Goal: Information Seeking & Learning: Learn about a topic

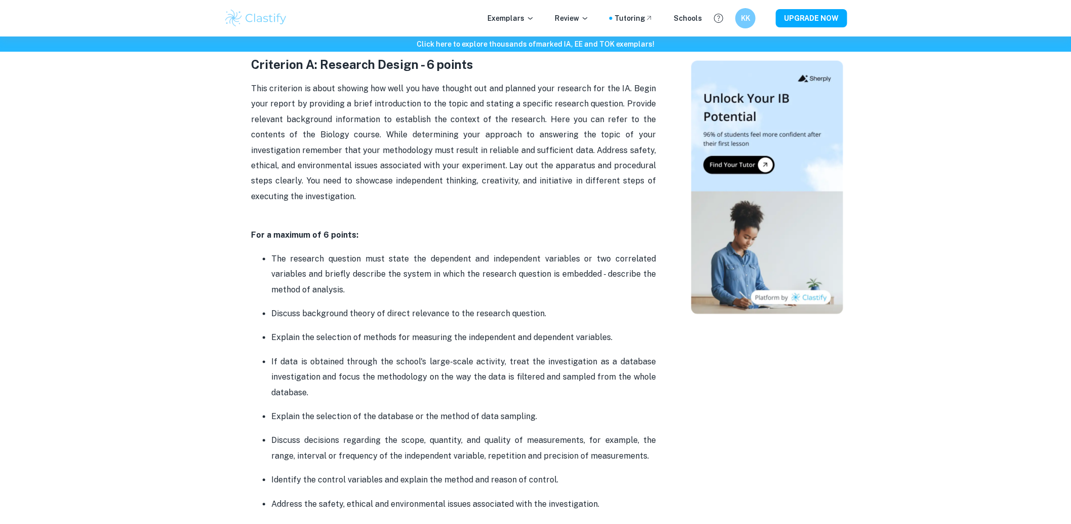
scroll to position [563, 0]
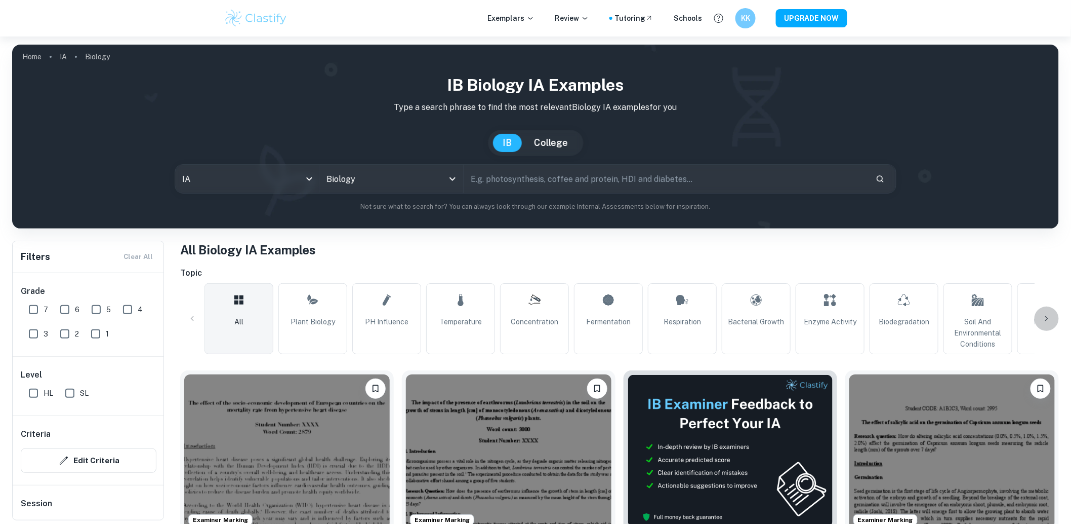
click at [1046, 321] on icon at bounding box center [1047, 318] width 10 height 10
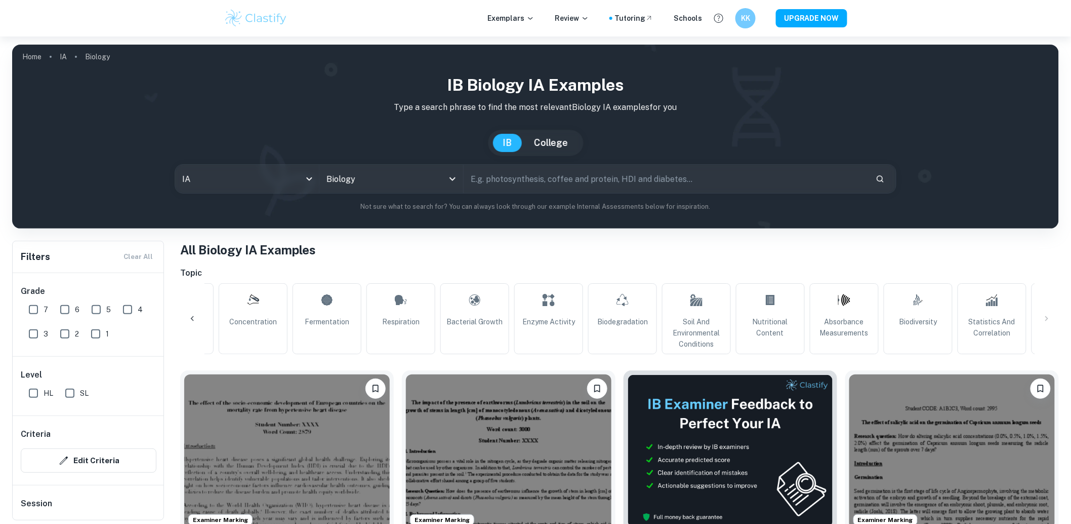
scroll to position [0, 568]
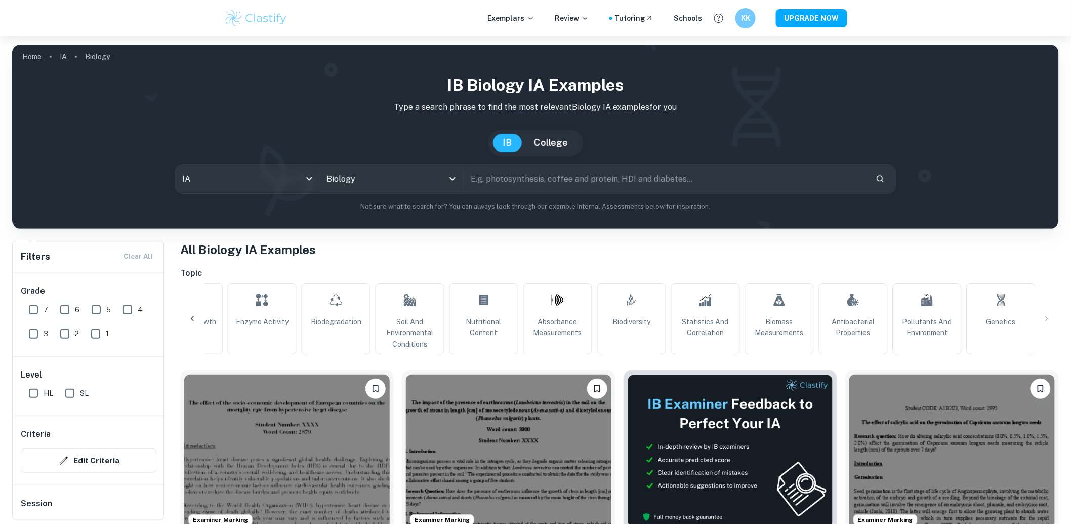
click at [547, 282] on div "Topic All Plant Biology pH Influence Temperature Concentration Fermentation Res…" at bounding box center [619, 310] width 879 height 87
click at [539, 297] on link "Absorbance Measurements" at bounding box center [558, 318] width 69 height 71
type input "Absorbance Measurements"
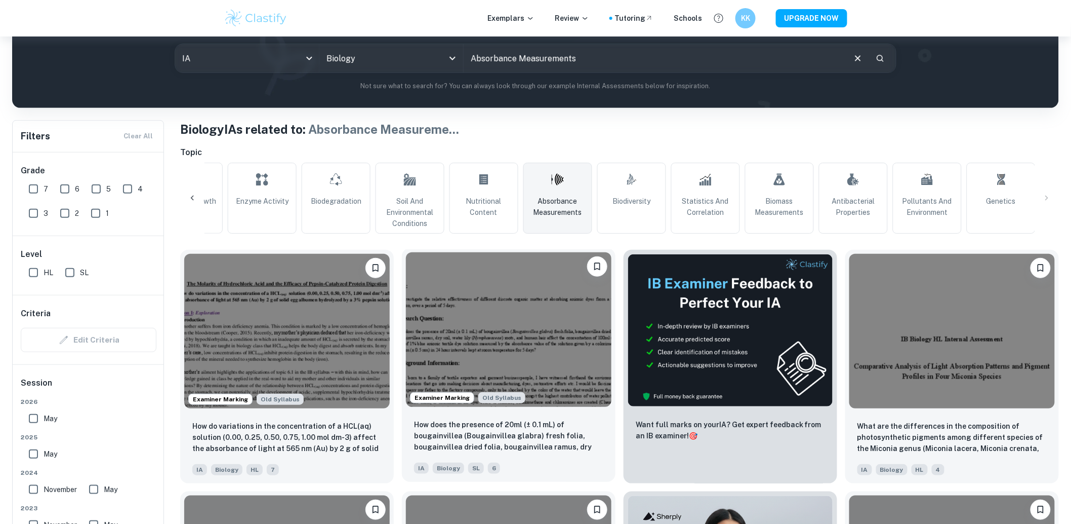
scroll to position [169, 0]
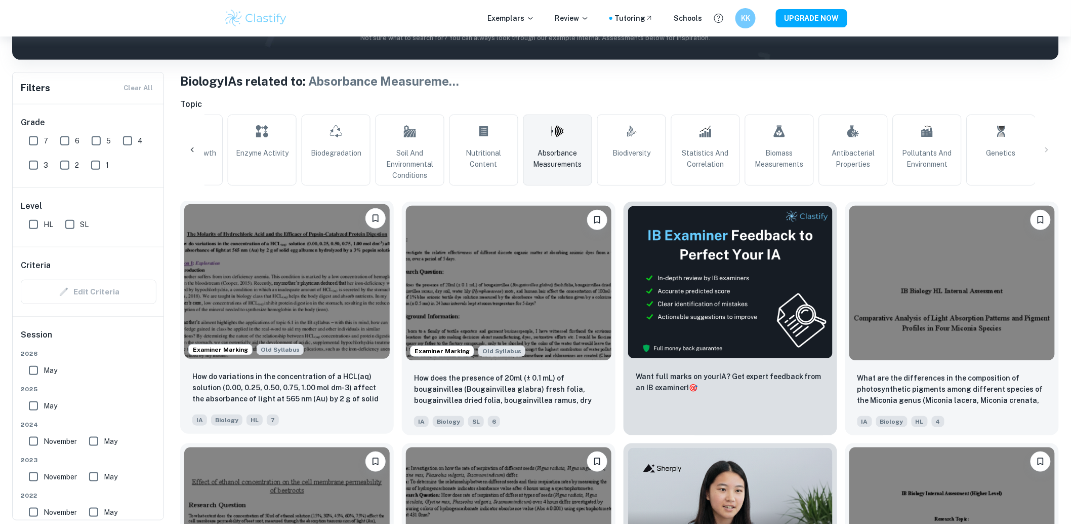
click at [270, 286] on img at bounding box center [287, 281] width 206 height 154
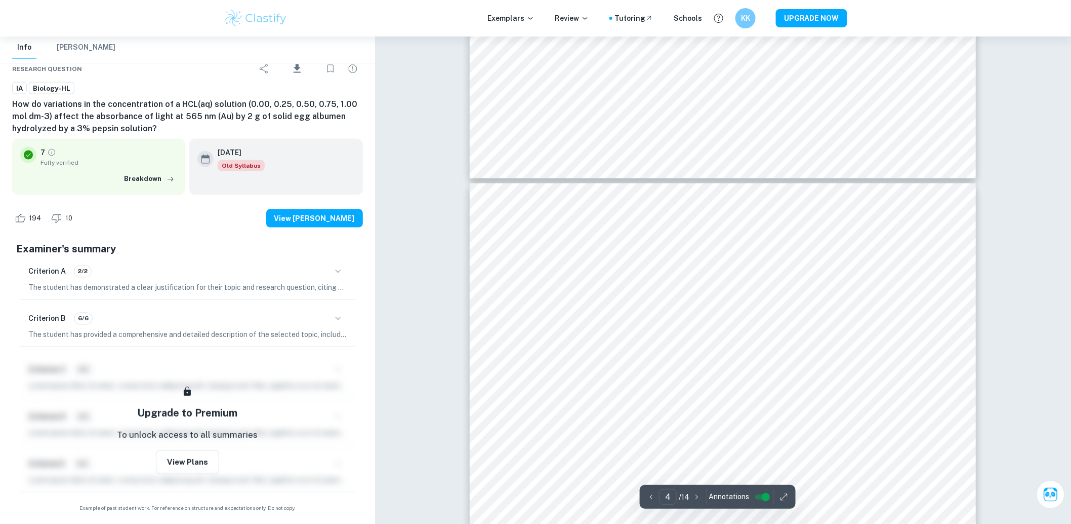
scroll to position [2194, 0]
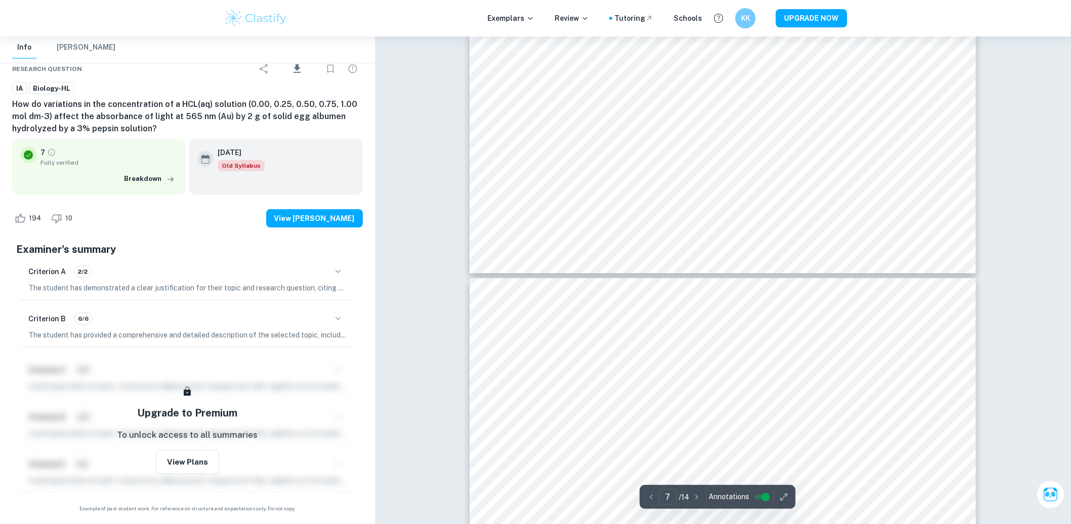
type input "8"
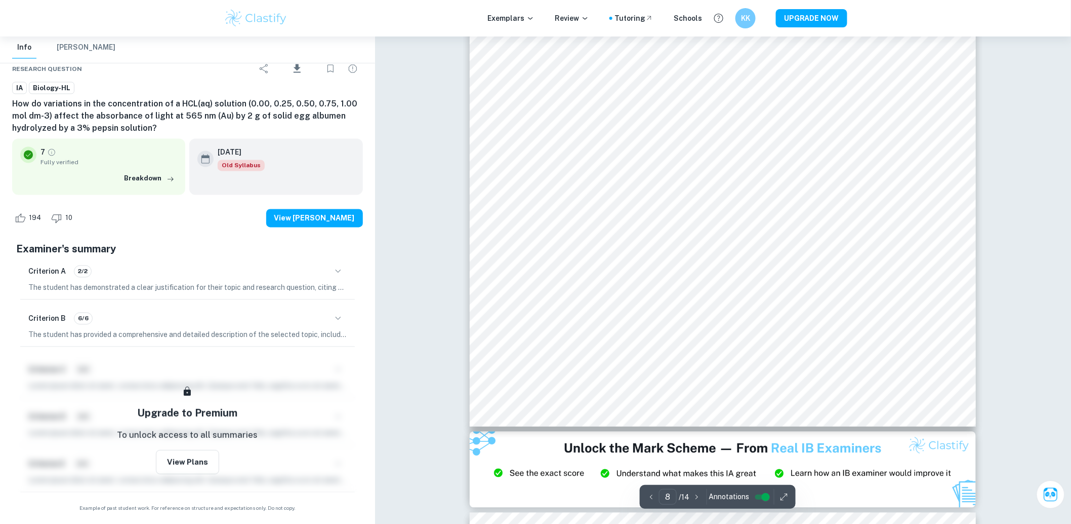
scroll to position [5570, 0]
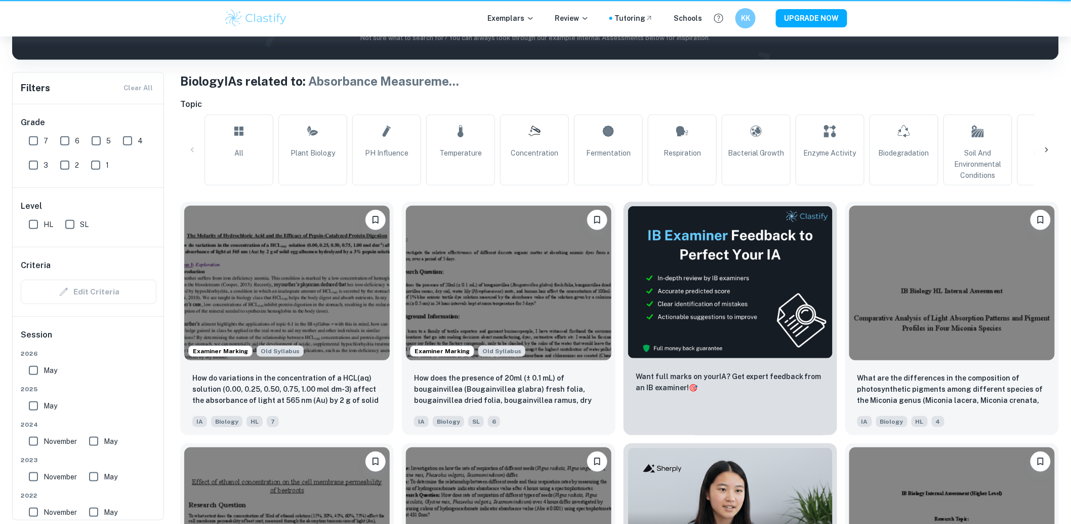
scroll to position [0, 76]
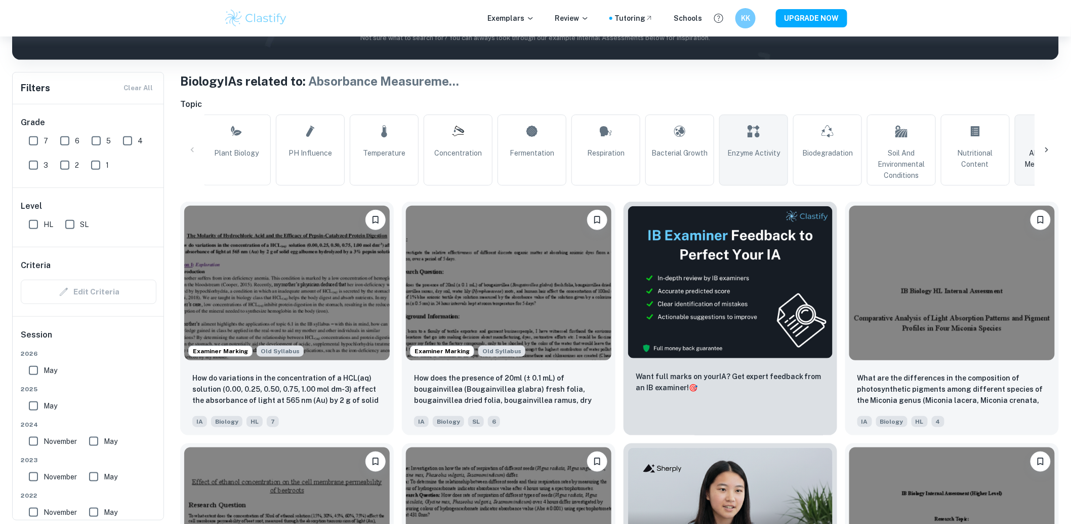
click at [742, 122] on link "Enzyme Activity" at bounding box center [754, 149] width 69 height 71
type input "Enzyme Activity"
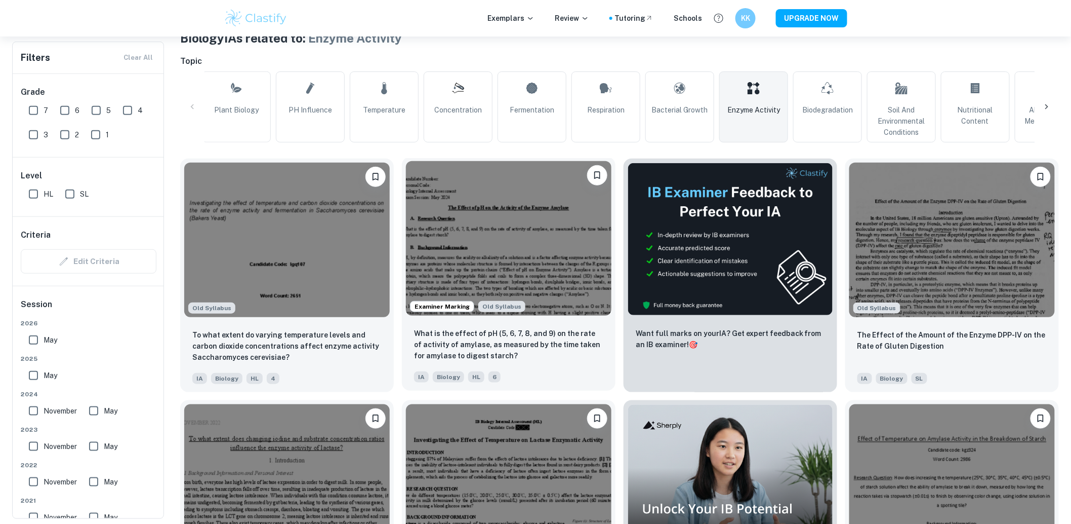
scroll to position [281, 0]
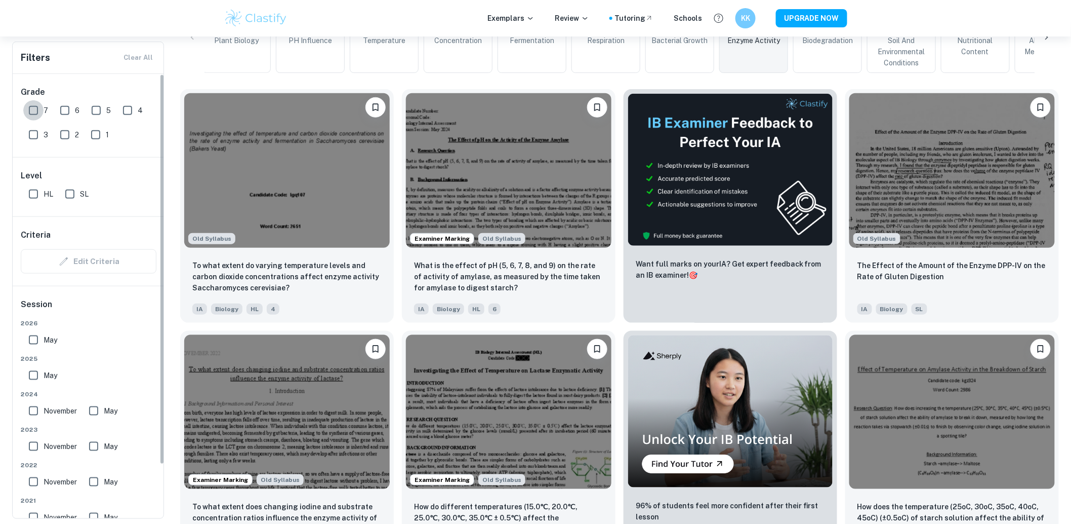
click at [33, 108] on input "7" at bounding box center [33, 110] width 20 height 20
checkbox input "true"
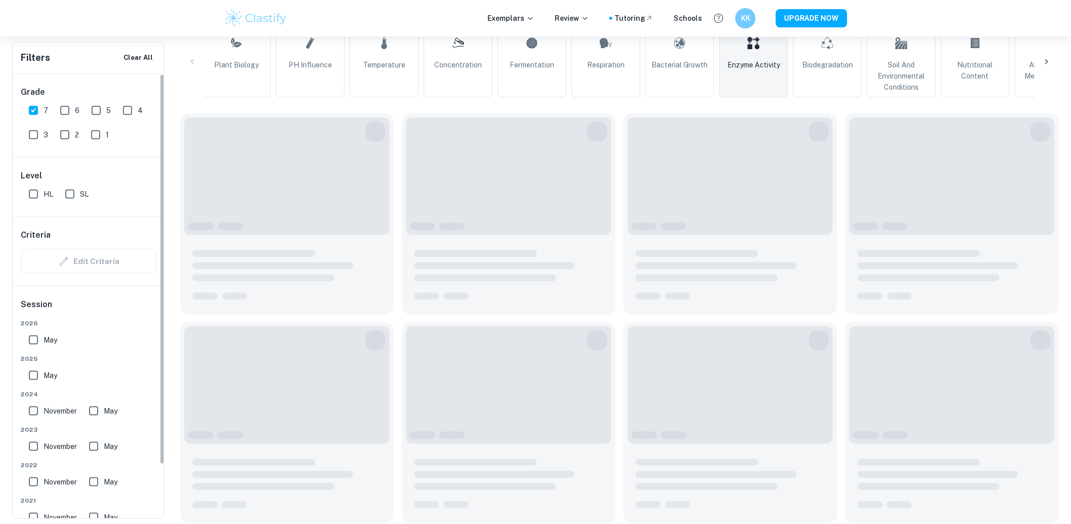
scroll to position [305, 0]
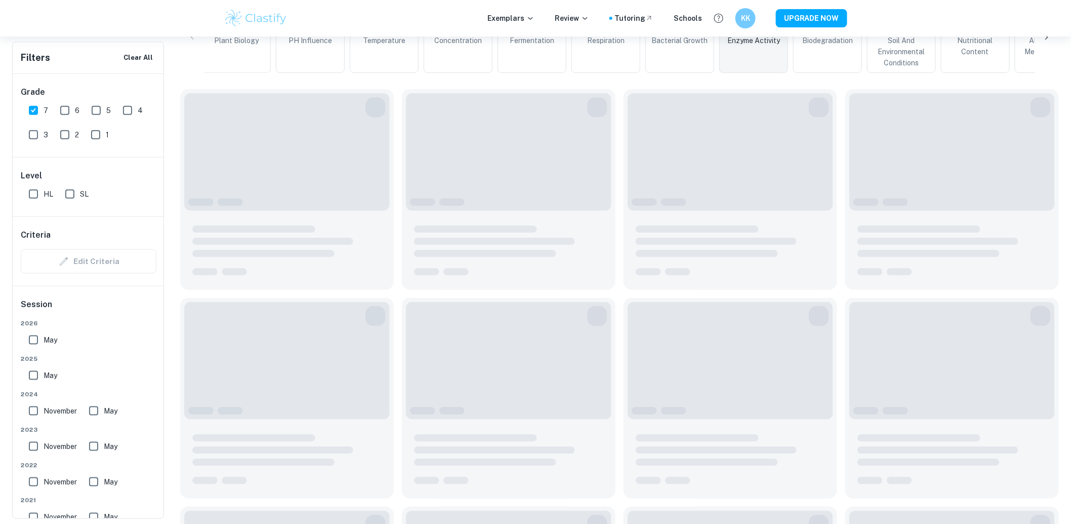
click at [28, 196] on input "HL" at bounding box center [33, 194] width 20 height 20
checkbox input "true"
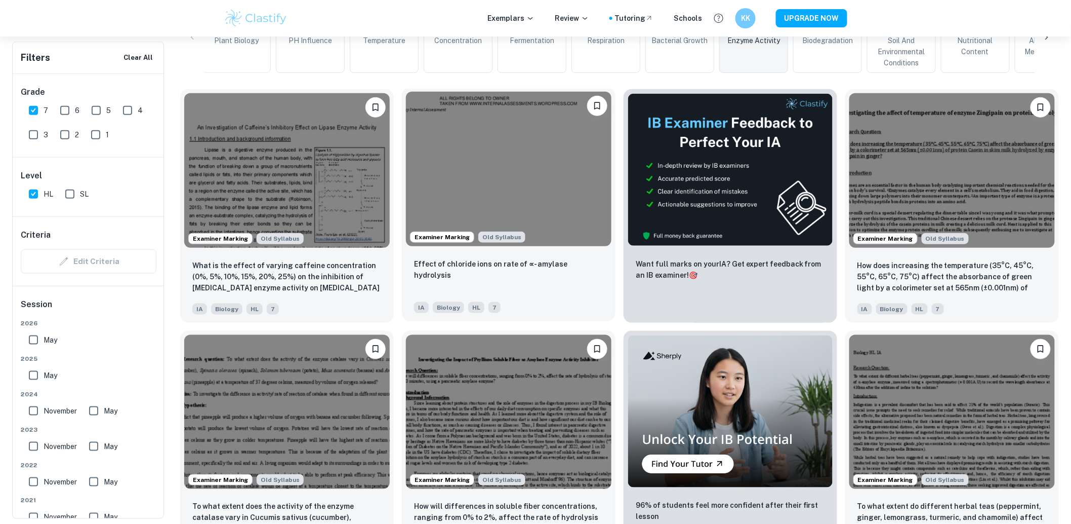
click at [544, 158] on img at bounding box center [509, 169] width 206 height 154
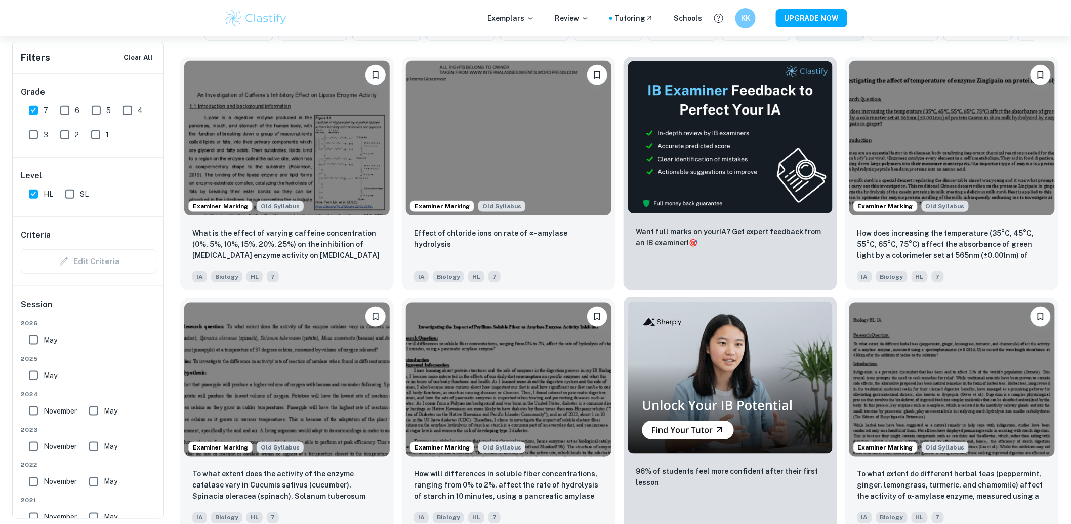
scroll to position [362, 0]
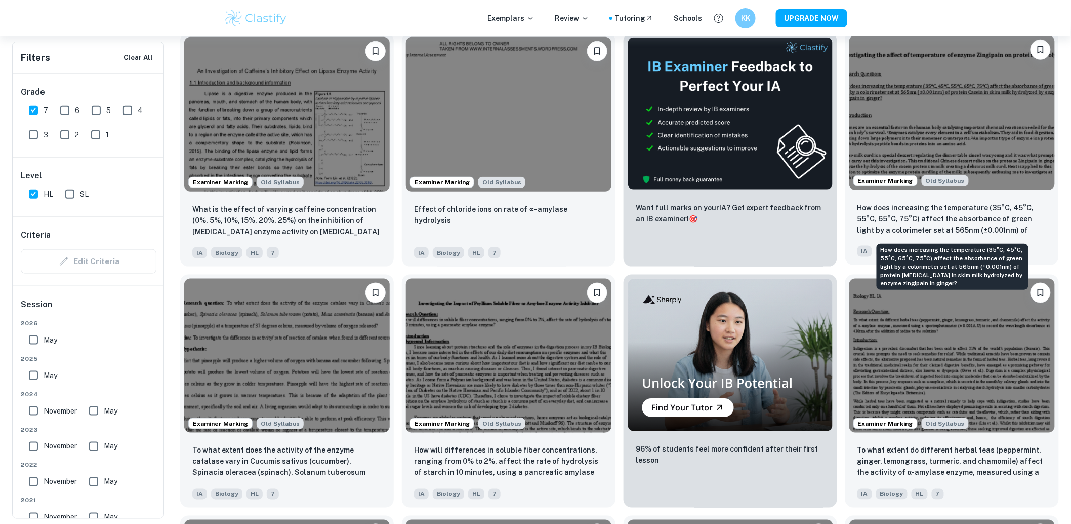
click at [928, 224] on p "How does increasing the temperature (35°C, 45°C, 55°C, 65°C, 75°C) affect the a…" at bounding box center [952, 219] width 189 height 34
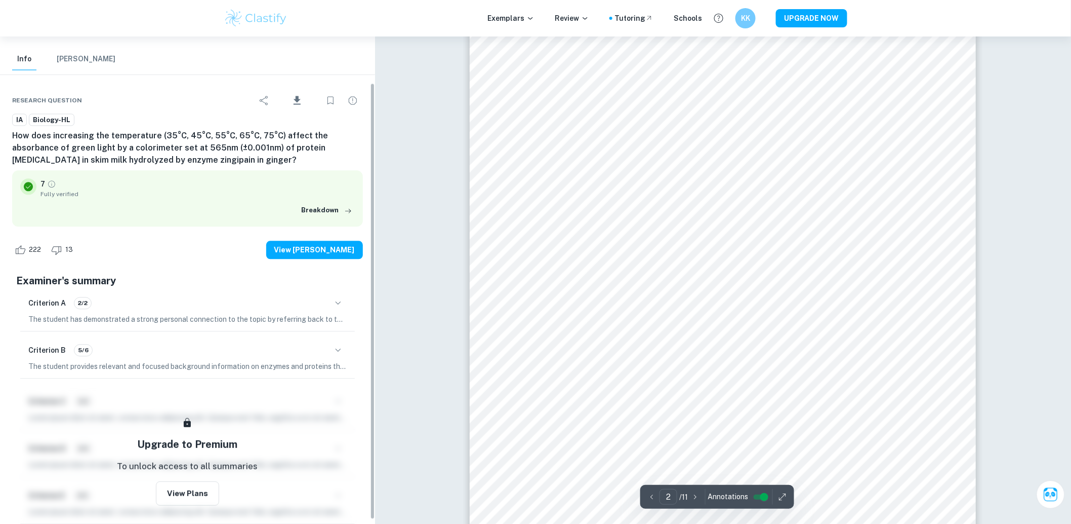
scroll to position [56, 0]
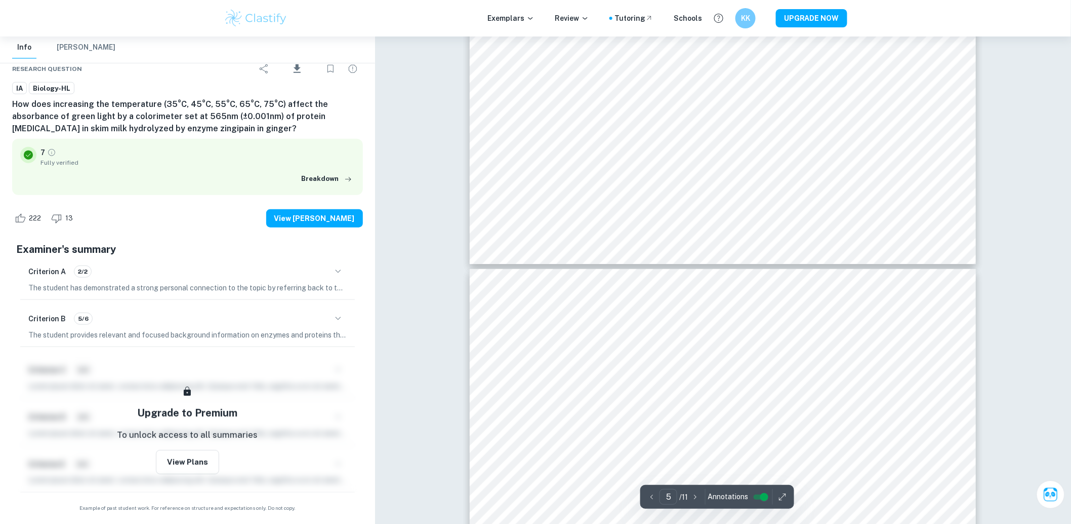
type input "6"
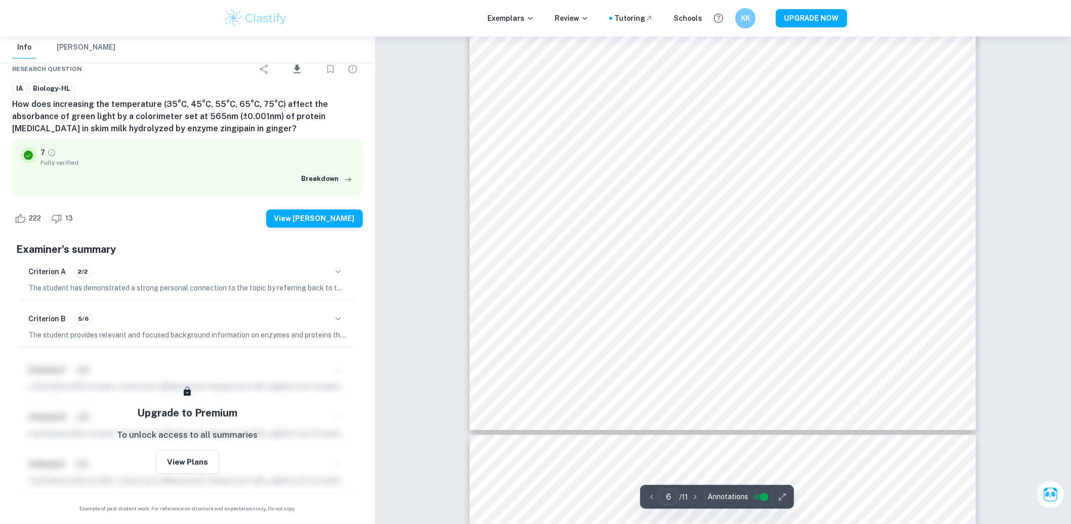
scroll to position [4163, 0]
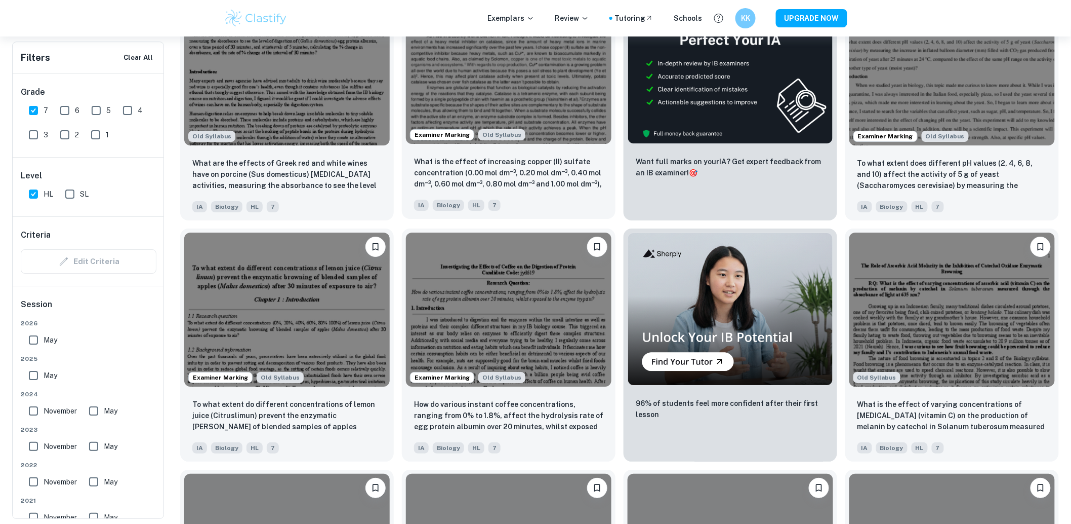
scroll to position [1374, 0]
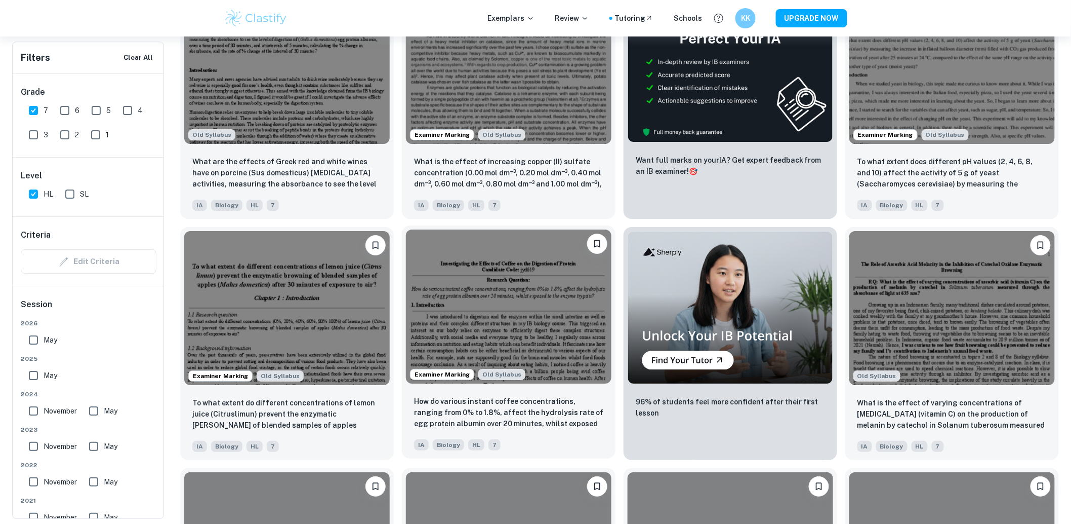
click at [510, 350] on img at bounding box center [509, 306] width 206 height 154
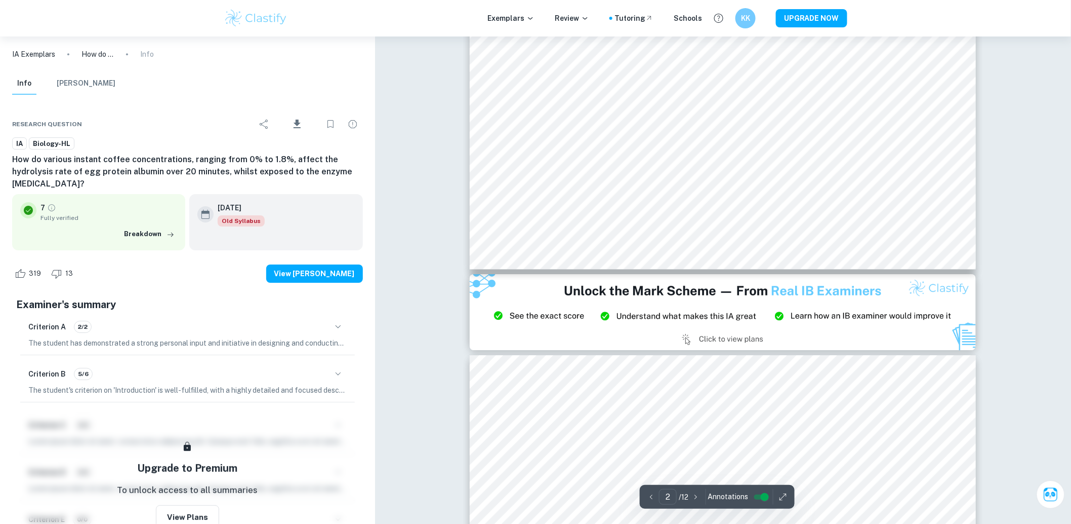
scroll to position [1462, 0]
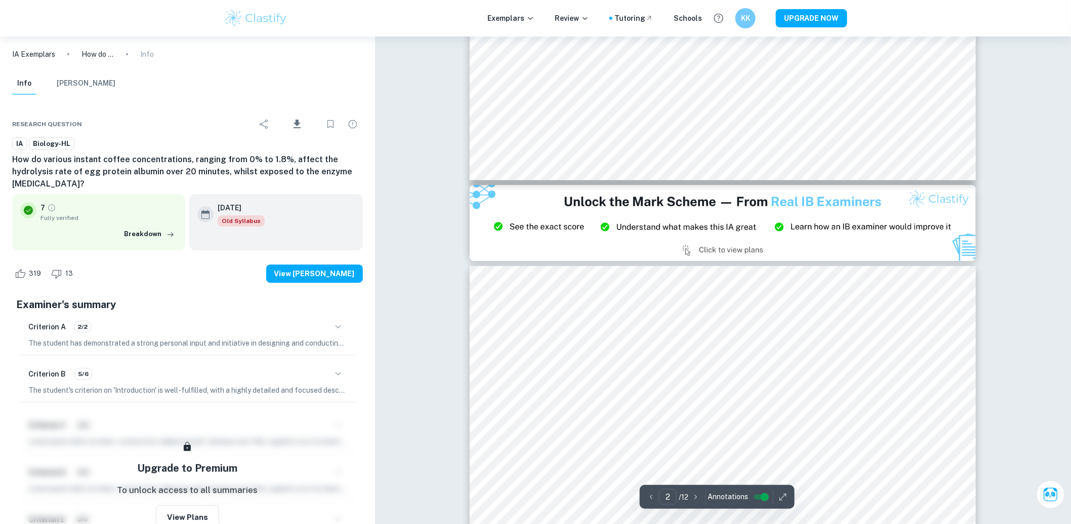
type input "3"
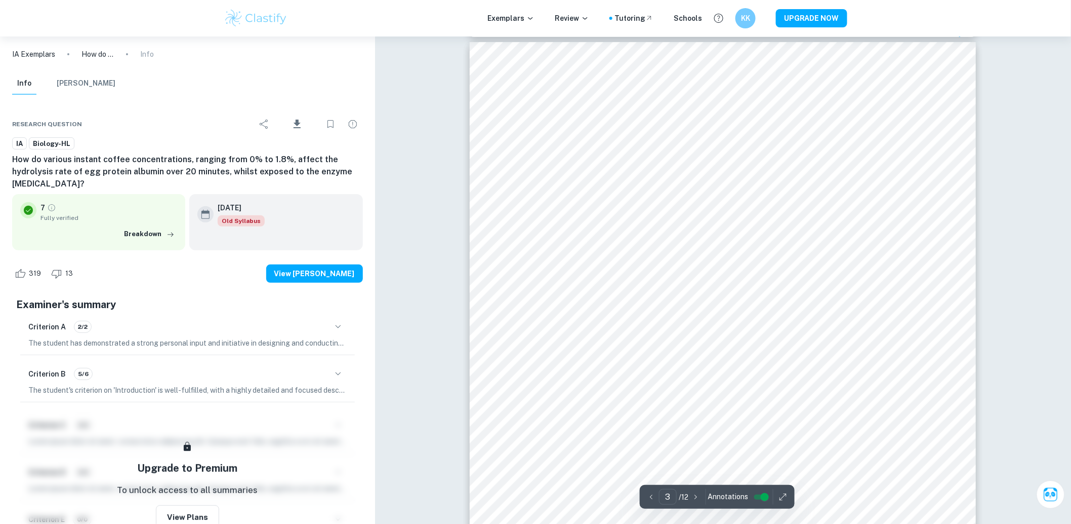
scroll to position [1631, 0]
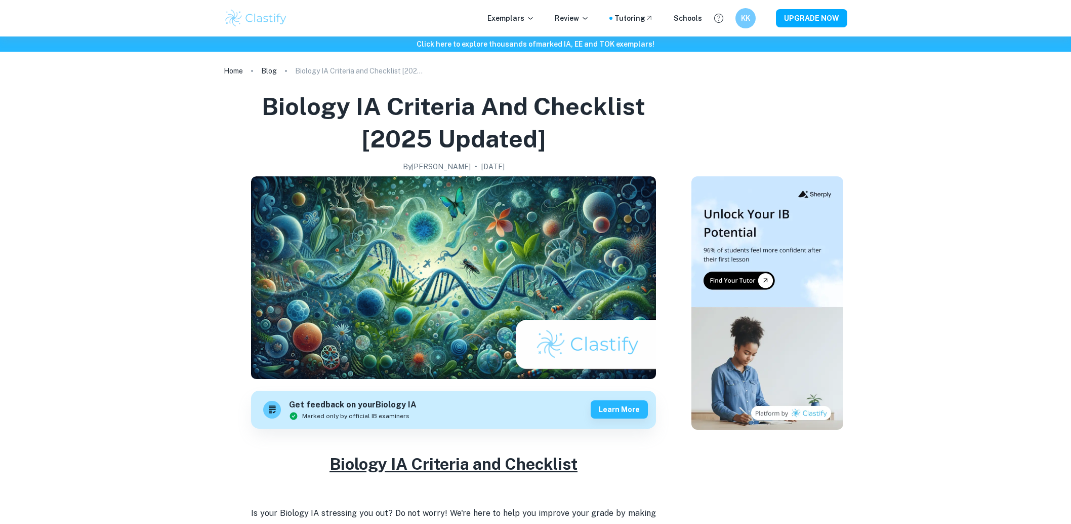
scroll to position [563, 0]
